Goal: Task Accomplishment & Management: Manage account settings

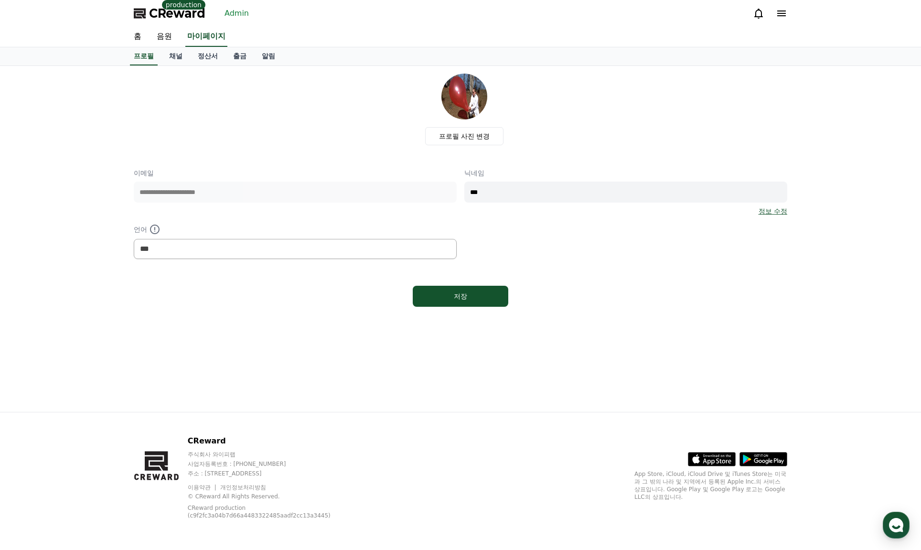
select select "**********"
click at [238, 16] on link "Admin" at bounding box center [237, 13] width 32 height 15
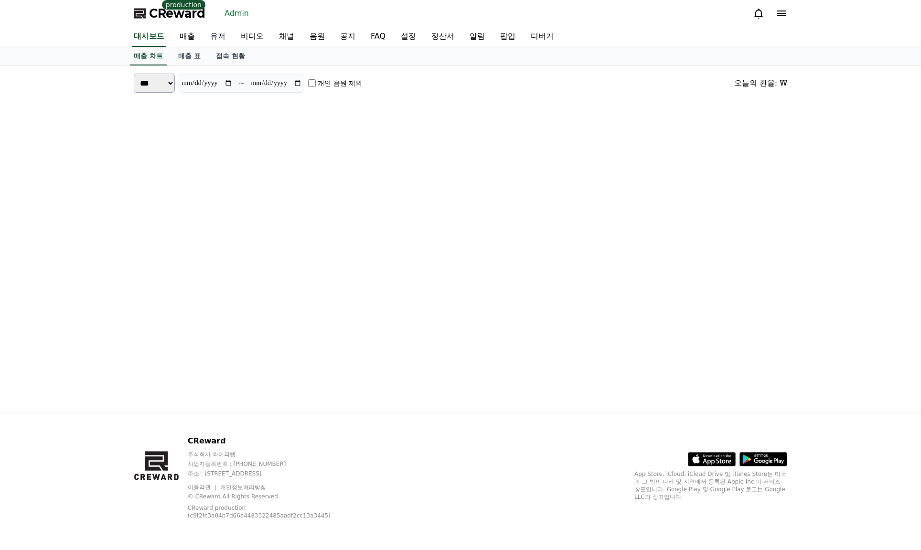
click at [220, 36] on link "유저" at bounding box center [218, 37] width 31 height 20
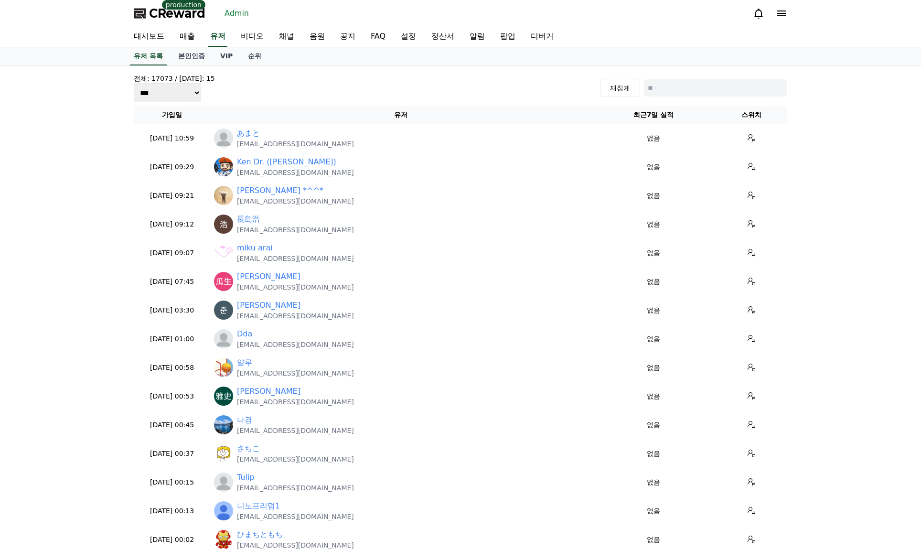
click at [663, 84] on input at bounding box center [715, 87] width 143 height 17
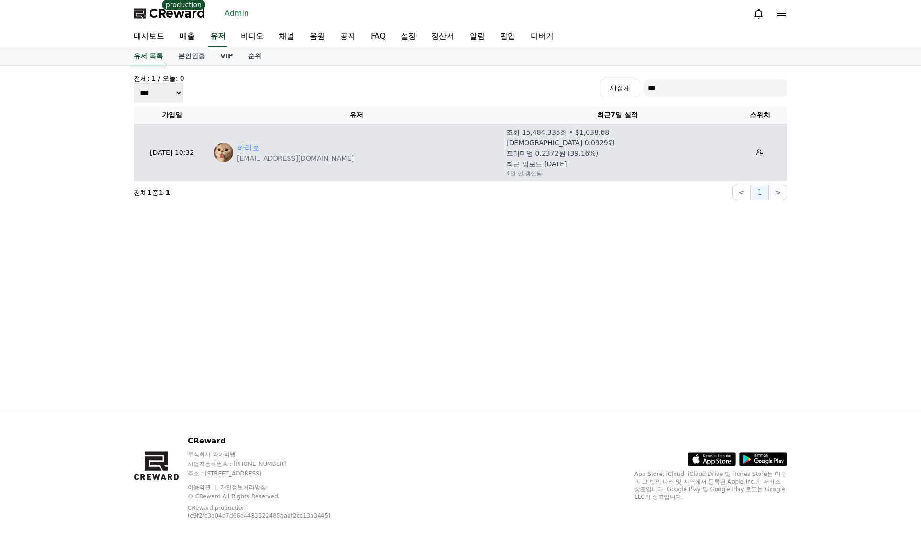
click at [243, 140] on td "하리보 newsrang55@gmail.com" at bounding box center [356, 152] width 292 height 57
click at [244, 143] on link "하리보" at bounding box center [248, 147] width 23 height 11
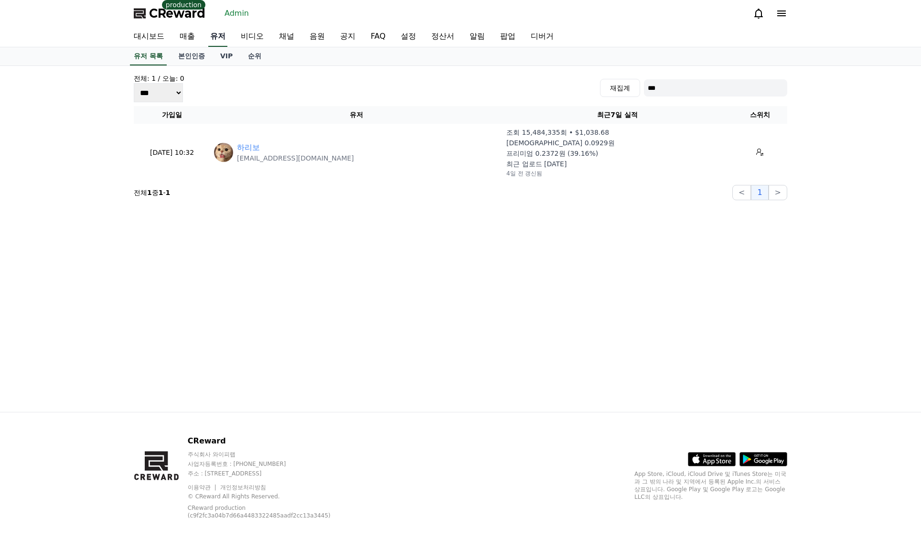
click at [221, 40] on link "유저" at bounding box center [217, 37] width 19 height 20
click at [676, 82] on input "***" at bounding box center [715, 87] width 143 height 17
type input "**"
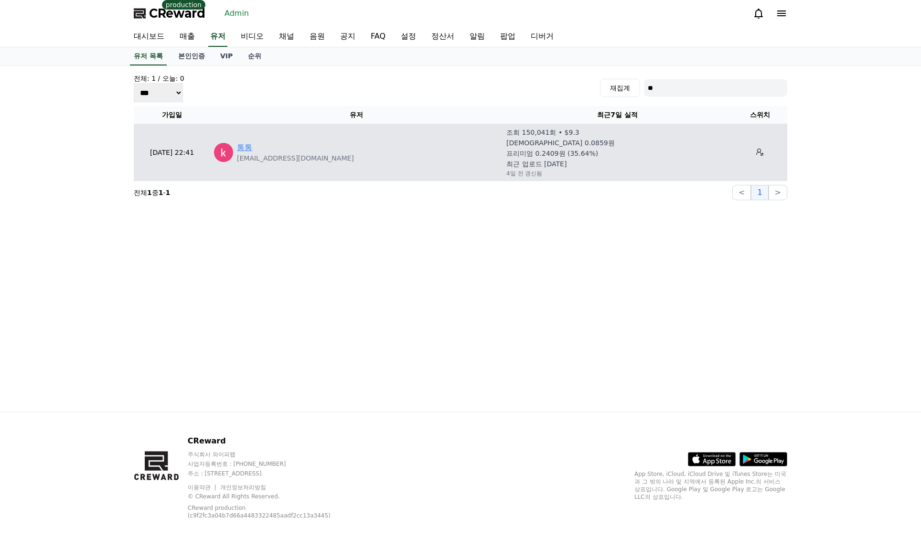
click at [243, 146] on link "통통" at bounding box center [244, 147] width 15 height 11
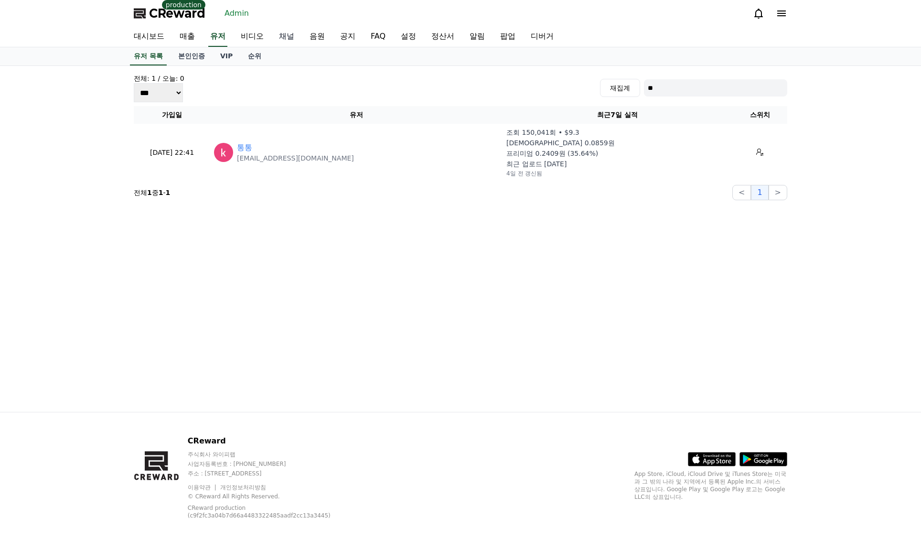
click at [286, 36] on link "채널" at bounding box center [286, 37] width 31 height 20
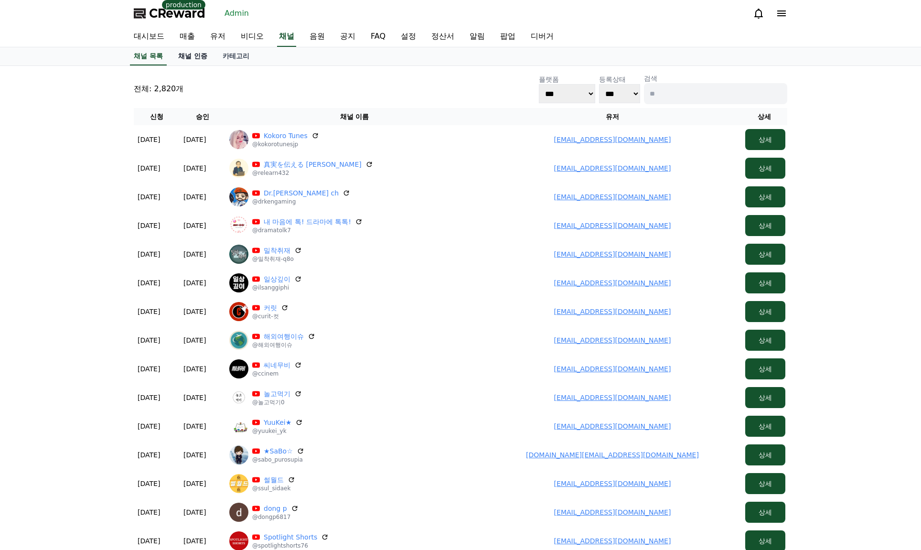
click at [188, 54] on link "채널 인증" at bounding box center [193, 56] width 44 height 18
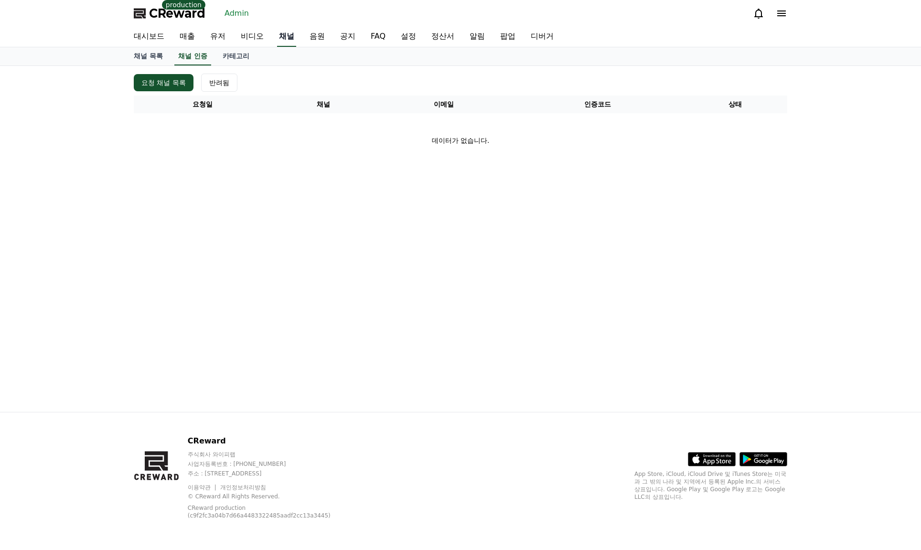
click at [295, 37] on link "채널" at bounding box center [286, 37] width 19 height 20
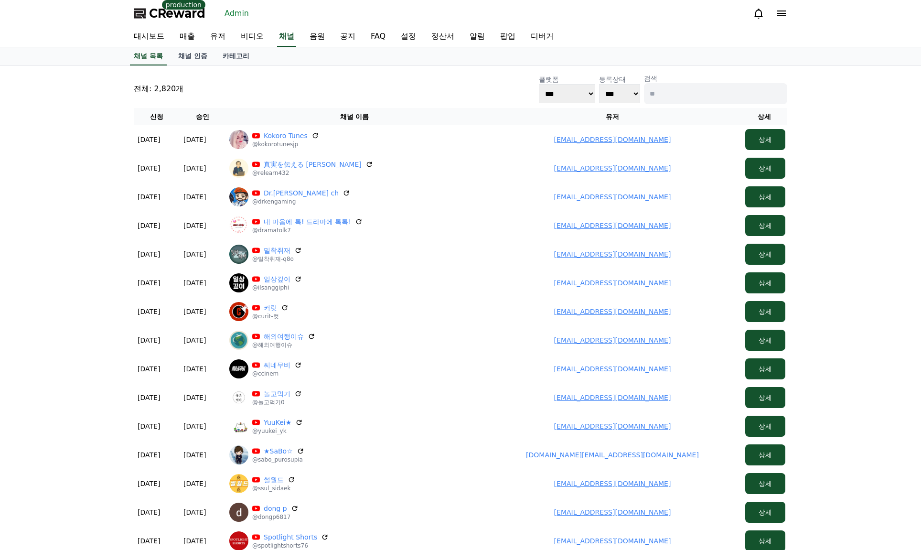
click at [687, 93] on input at bounding box center [715, 93] width 143 height 21
paste input "*******"
type input "*******"
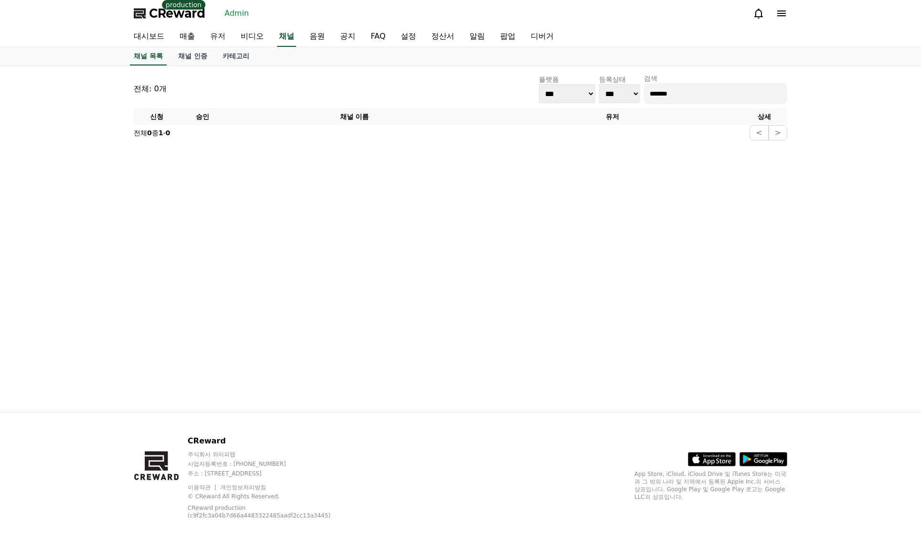
click at [214, 34] on link "유저" at bounding box center [218, 37] width 31 height 20
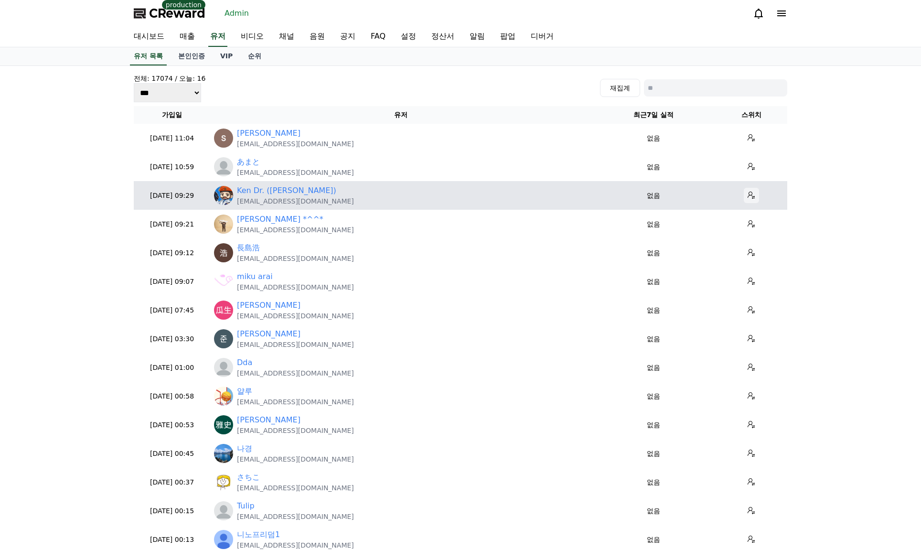
click at [747, 199] on icon at bounding box center [751, 196] width 8 height 8
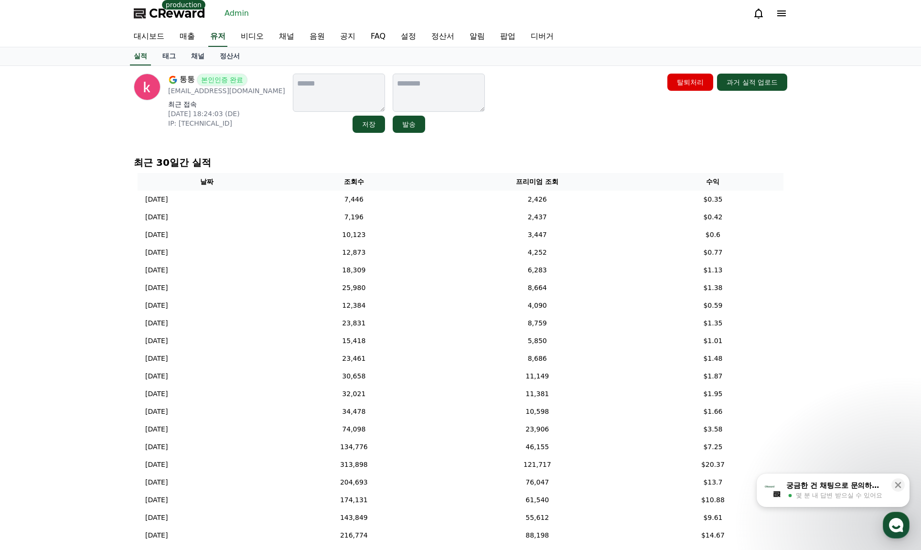
click at [236, 55] on link "정산서" at bounding box center [229, 56] width 35 height 18
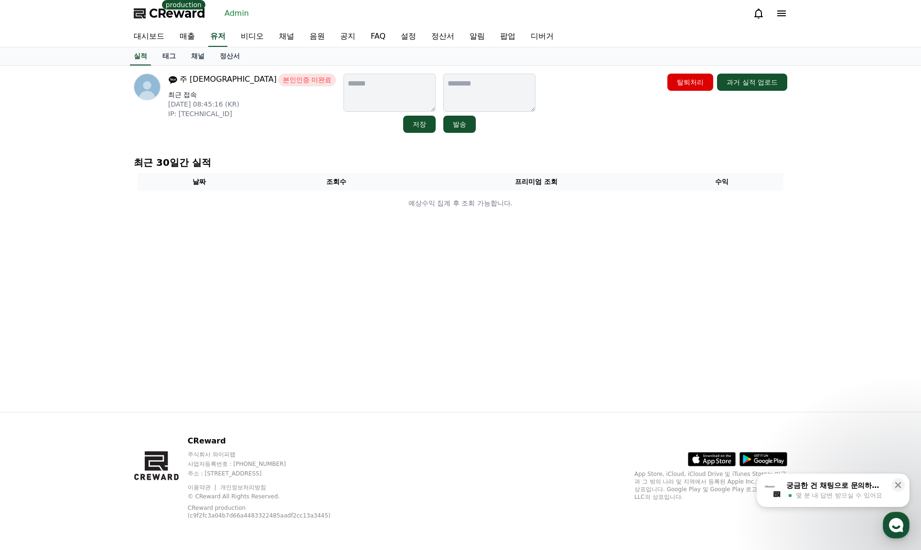
click at [514, 121] on div "주 [DEMOGRAPHIC_DATA] 본인인증 미완료 최근 접속 [DATE] 08:45:16 (KR) IP: [TECHNICAL_ID] 저장 …" at bounding box center [460, 103] width 653 height 59
click at [205, 59] on link "채널" at bounding box center [197, 56] width 29 height 18
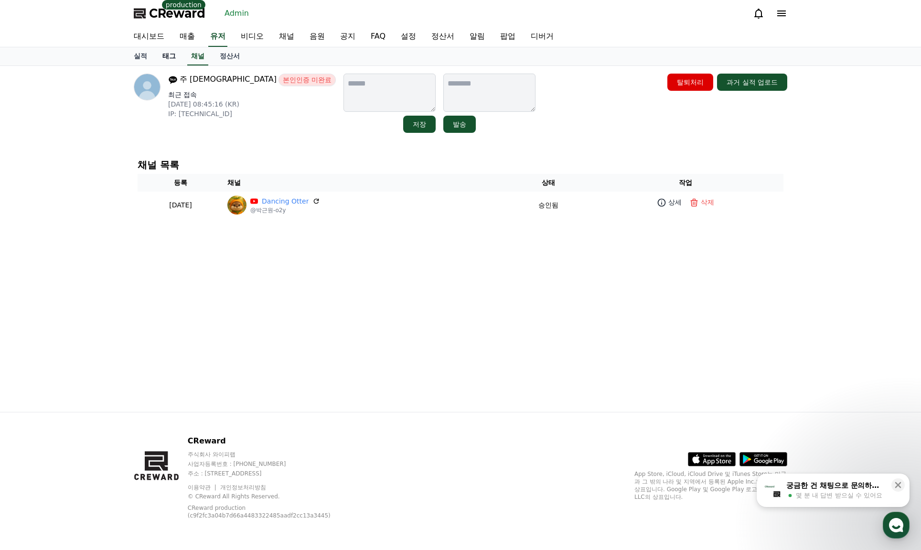
click at [172, 57] on link "태그" at bounding box center [169, 56] width 29 height 18
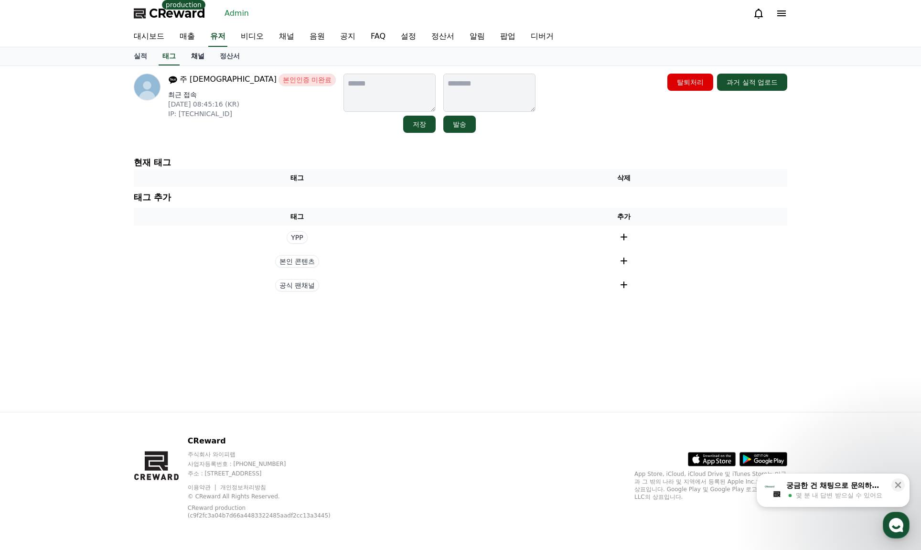
click at [199, 59] on link "채널" at bounding box center [197, 56] width 29 height 18
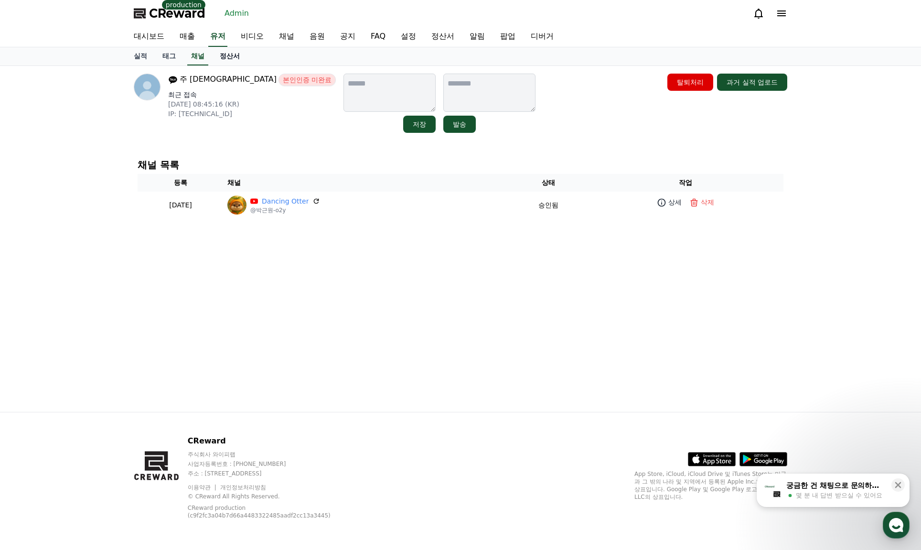
click at [237, 57] on link "정산서" at bounding box center [229, 56] width 35 height 18
drag, startPoint x: 191, startPoint y: 58, endPoint x: 161, endPoint y: 59, distance: 29.6
click at [190, 58] on link "채널" at bounding box center [197, 56] width 29 height 18
click at [152, 59] on link "실적" at bounding box center [140, 56] width 29 height 18
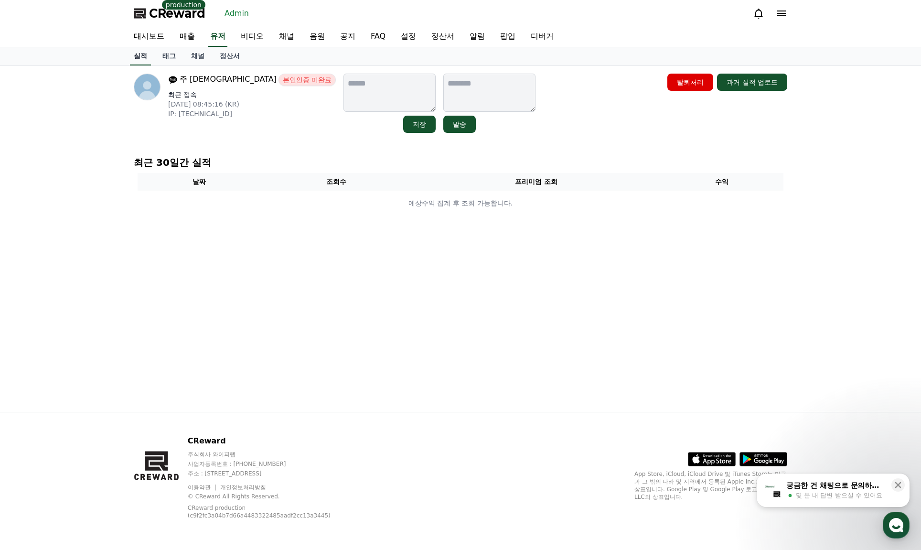
click at [144, 58] on link "실적" at bounding box center [140, 56] width 21 height 18
click at [555, 97] on div "주 예수 본인인증 미완료 최근 접속 2025-09-06 08:45:16 (KR) IP: 2001:2d8:e69b:a870::6e1:c85c 저…" at bounding box center [460, 103] width 653 height 59
drag, startPoint x: 555, startPoint y: 111, endPoint x: 522, endPoint y: 114, distance: 33.0
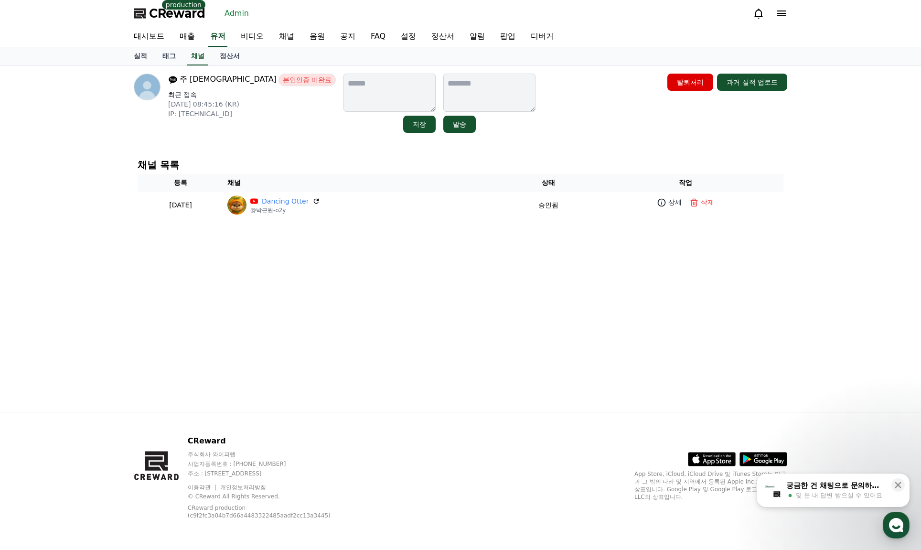
click at [534, 126] on div "주 예수 본인인증 미완료 최근 접속 2025-09-06 08:45:16 (KR) IP: 2001:2d8:e69b:a870::6e1:c85c 저…" at bounding box center [460, 103] width 653 height 59
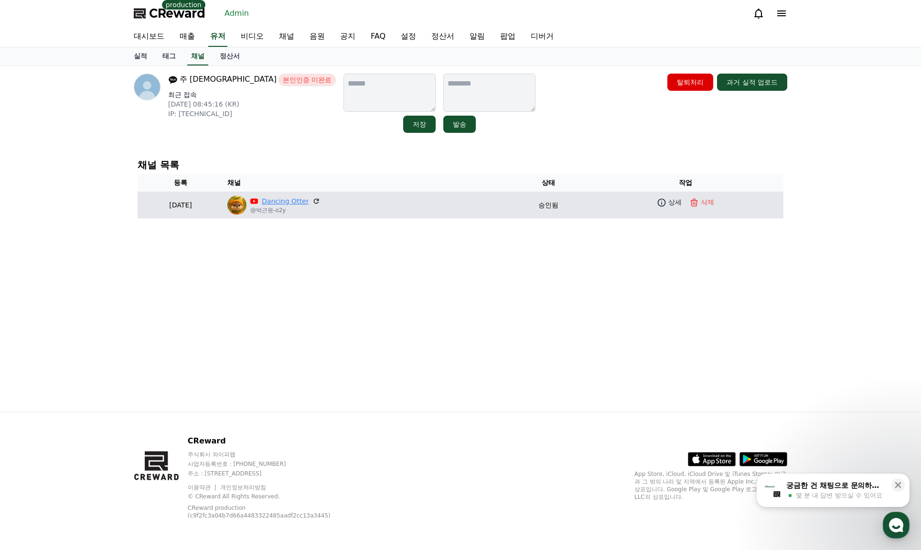
click at [309, 201] on link "Dancing Otter" at bounding box center [285, 201] width 47 height 10
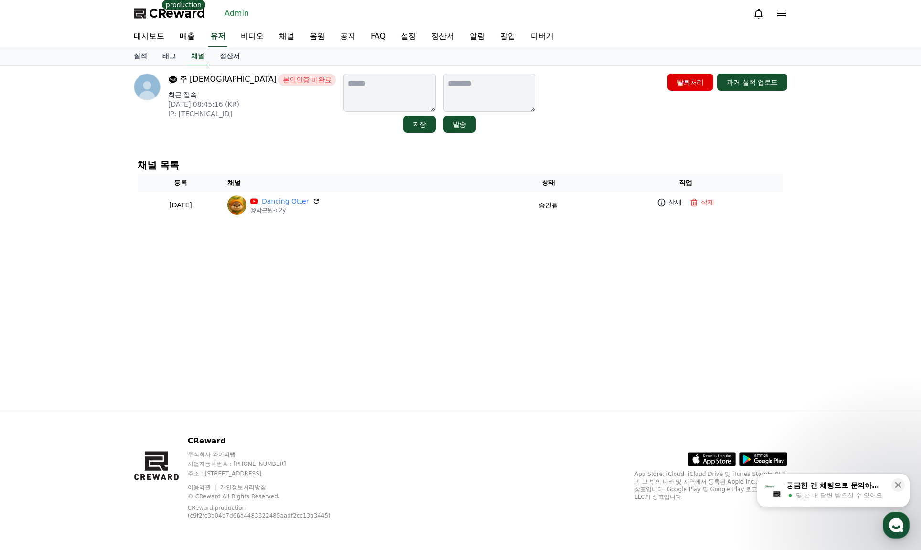
click at [317, 165] on h4 "채널 목록" at bounding box center [461, 165] width 646 height 11
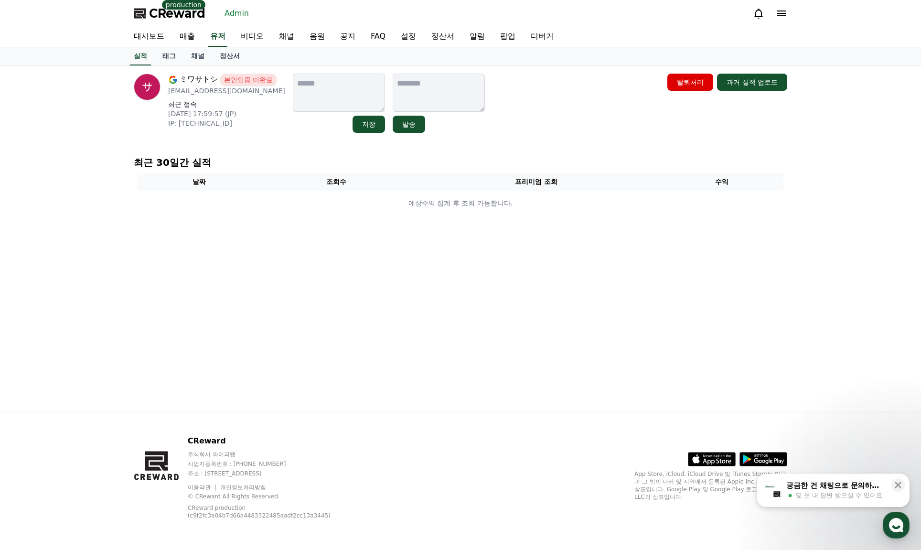
click at [254, 105] on p "최근 접속" at bounding box center [226, 104] width 117 height 10
